Goal: Task Accomplishment & Management: Manage account settings

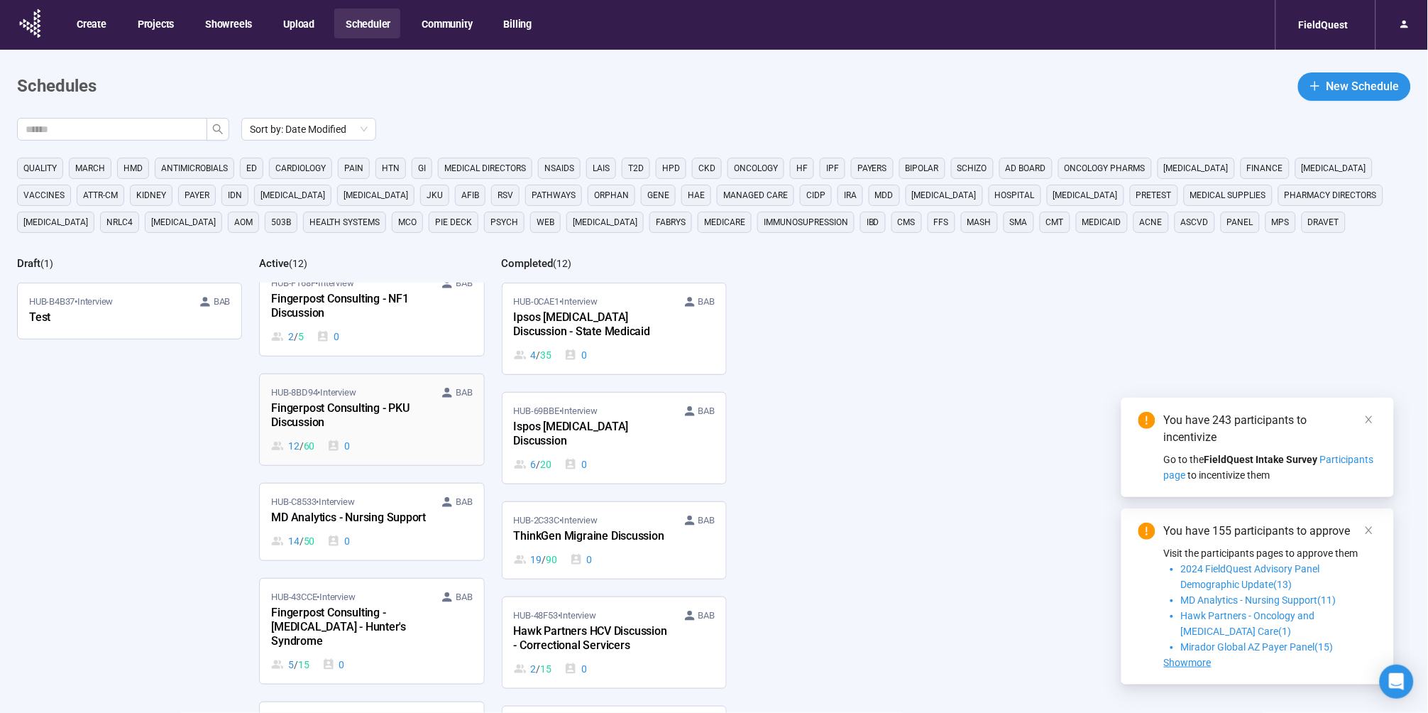
scroll to position [434, 0]
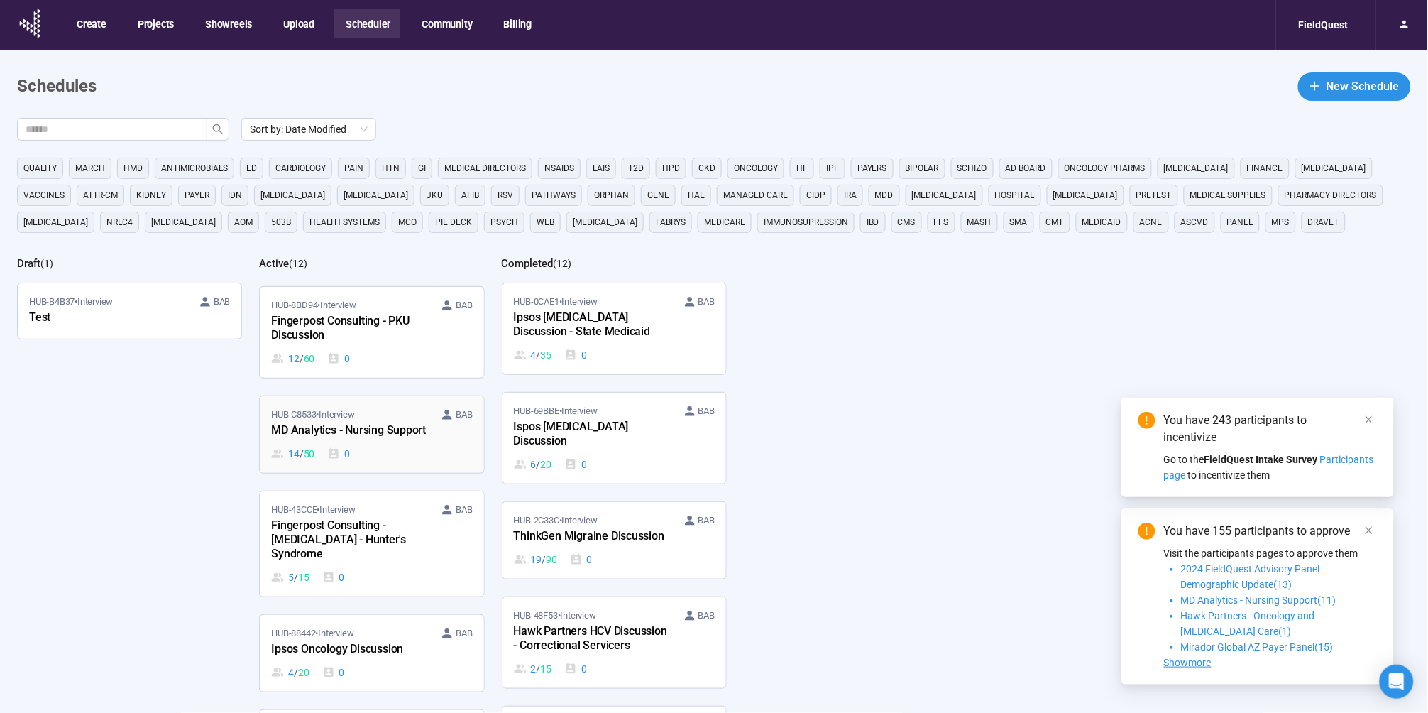
click at [315, 430] on div "HUB-C8533 • Interview BAB MD Analytics - Nursing Support 14 / 50 0" at bounding box center [371, 434] width 201 height 54
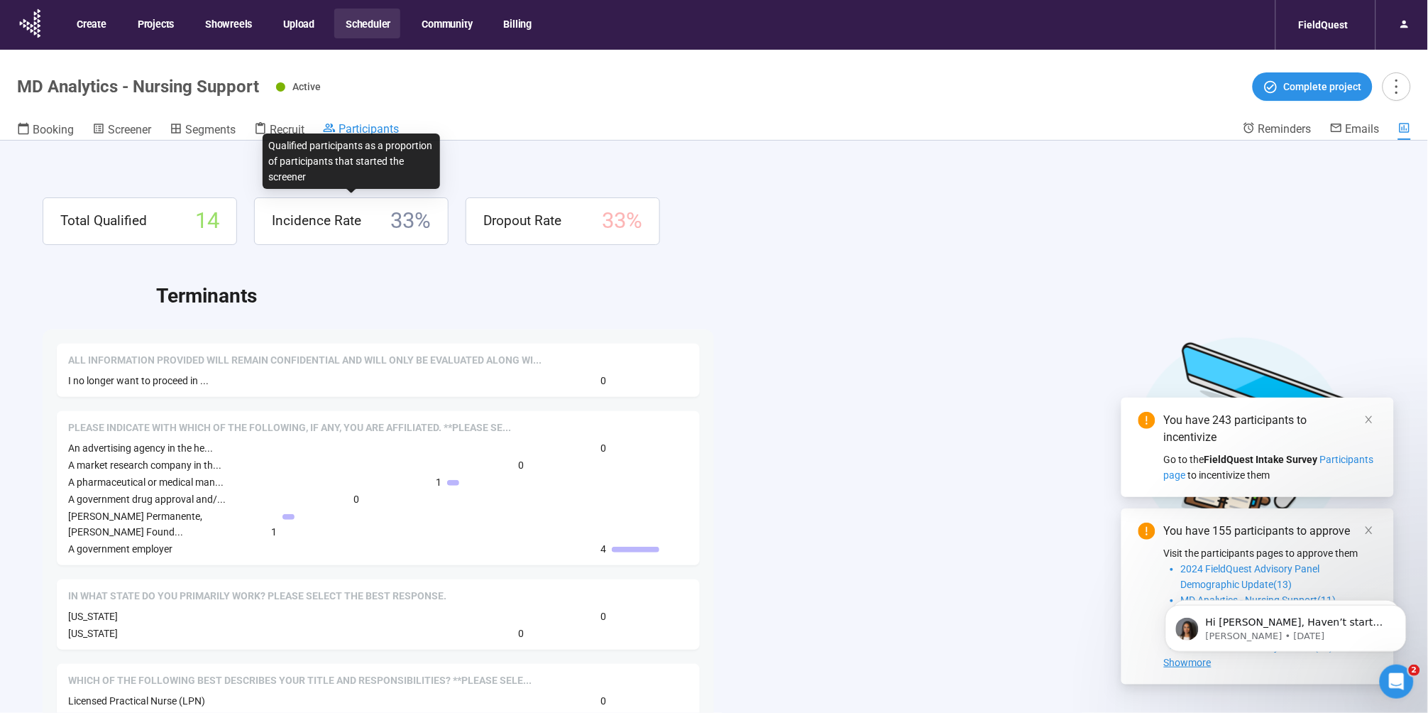
click at [366, 131] on span "Participants" at bounding box center [369, 128] width 60 height 13
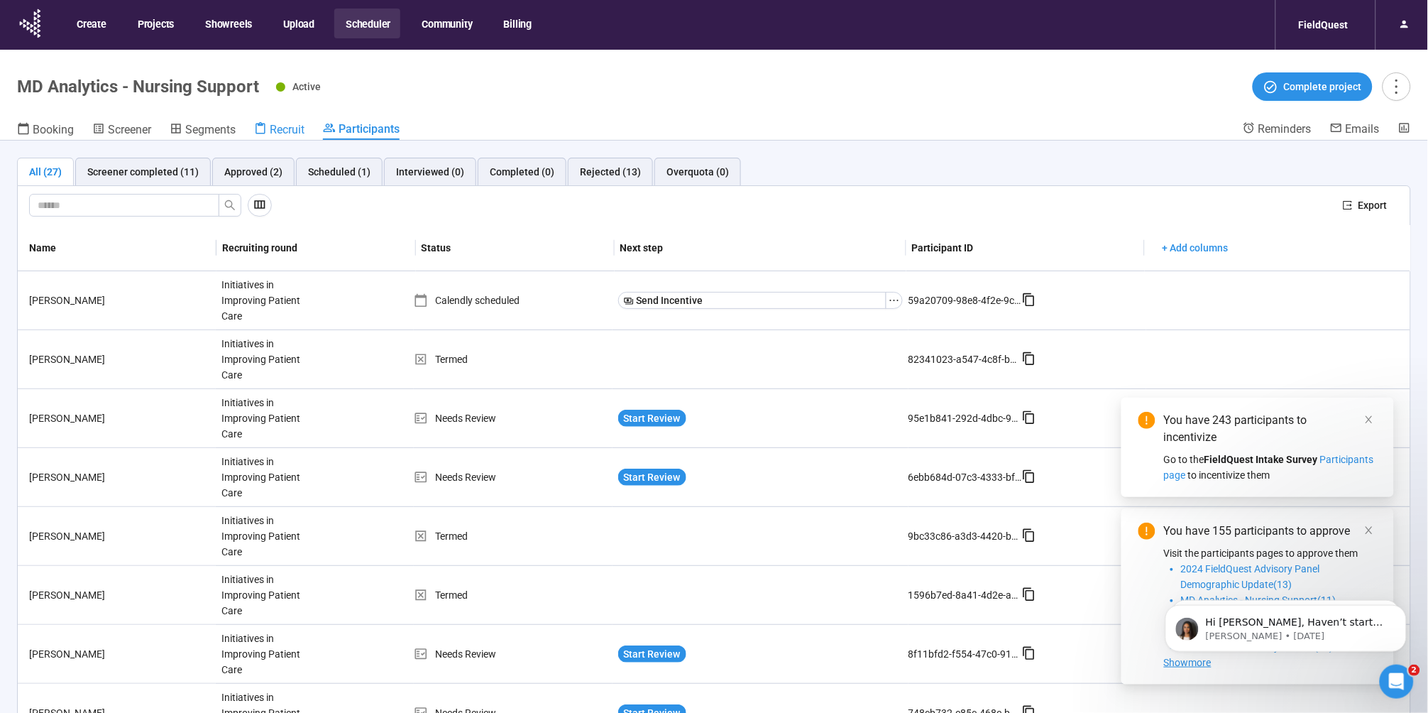
click at [278, 128] on span "Recruit" at bounding box center [287, 129] width 35 height 13
